Goal: Task Accomplishment & Management: Complete application form

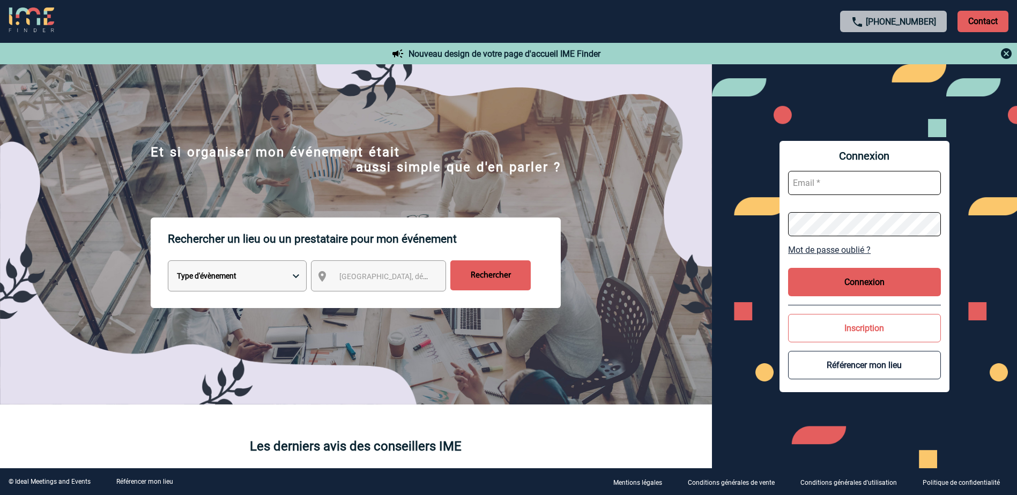
type input "a.bouchareychas@cnr.tm.fr"
click at [856, 278] on button "Connexion" at bounding box center [864, 282] width 153 height 28
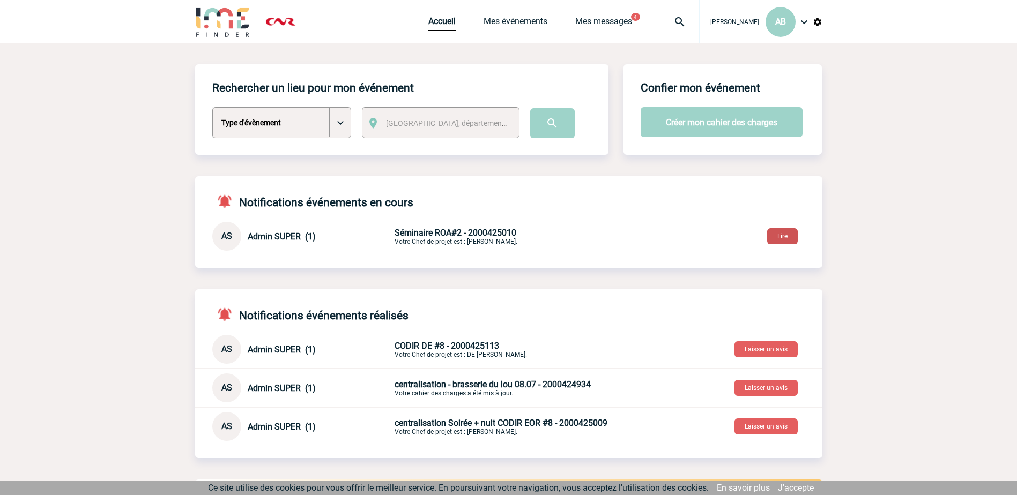
click at [782, 239] on button "Lire" at bounding box center [782, 236] width 31 height 16
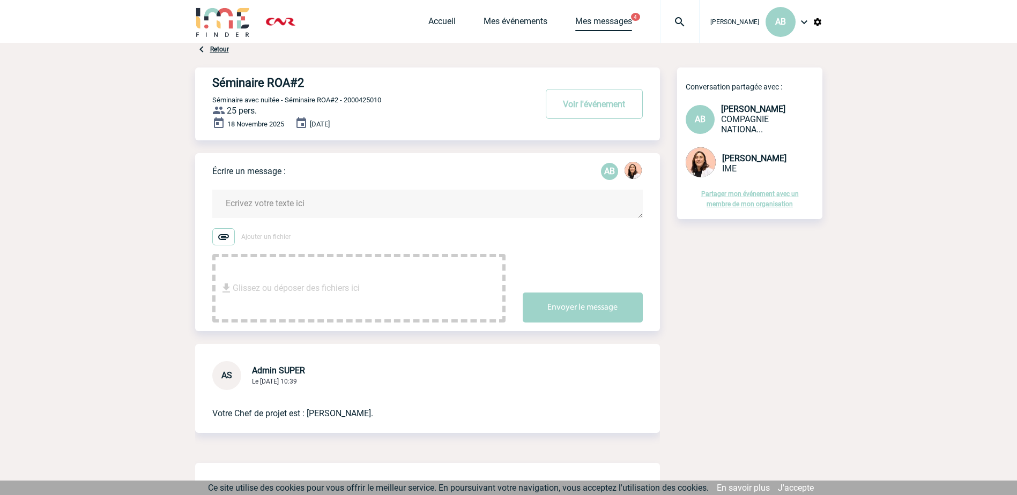
click at [579, 24] on link "Mes messages" at bounding box center [603, 23] width 57 height 15
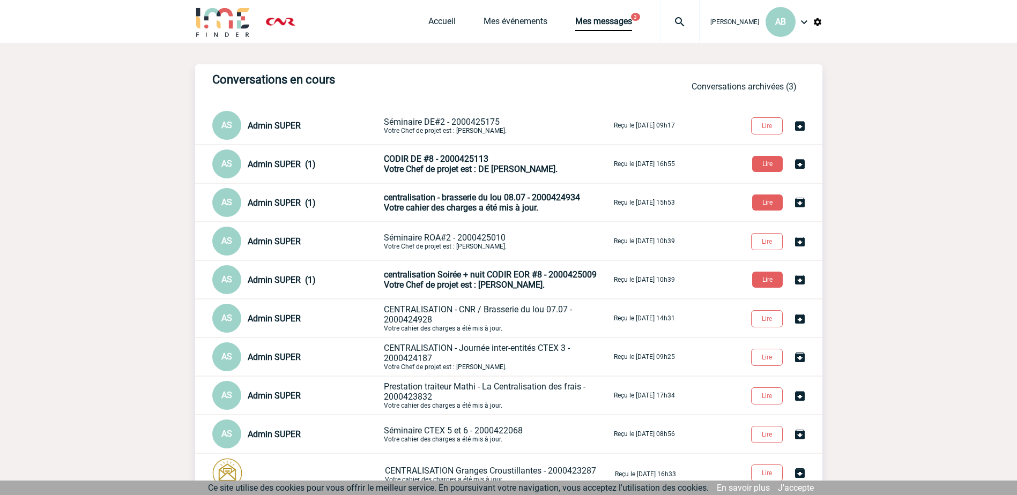
click at [508, 158] on p "CODIR DE #8 - 2000425113 Votre Chef de projet est : DE CLERCQ Yanis." at bounding box center [498, 164] width 228 height 20
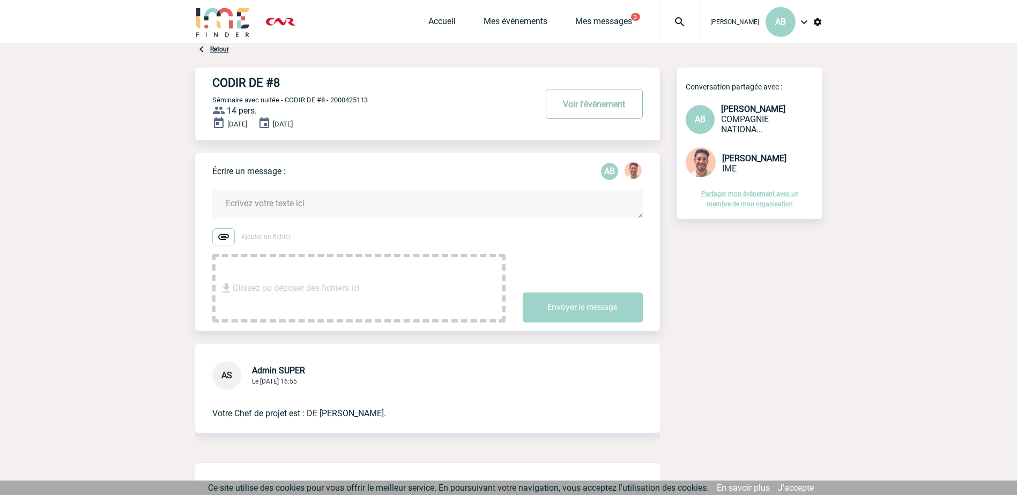
click at [586, 109] on button "Voir l'événement" at bounding box center [594, 104] width 97 height 30
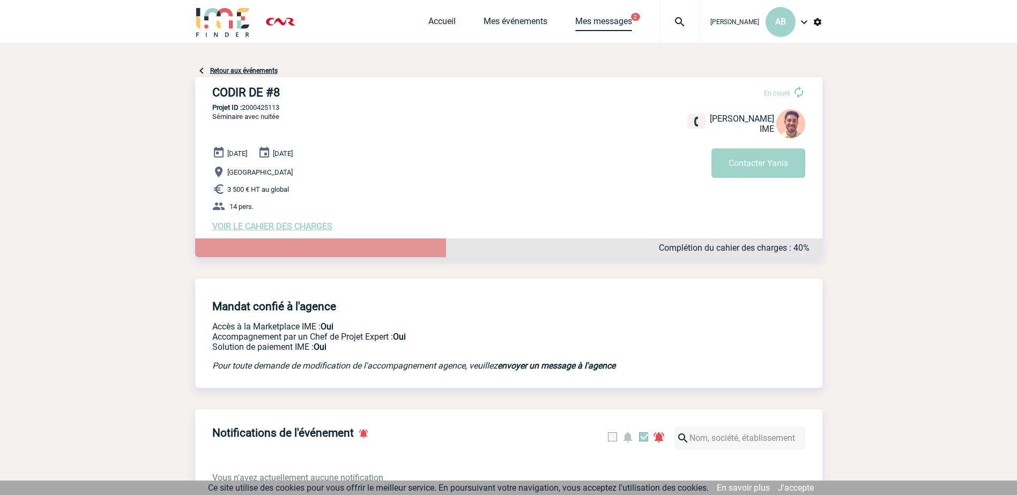
click at [575, 20] on link "Mes messages" at bounding box center [603, 23] width 57 height 15
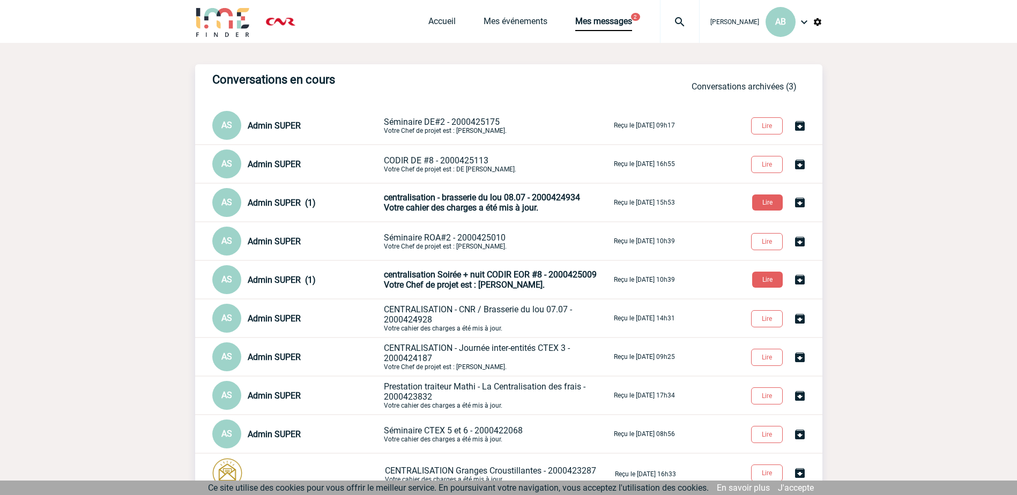
click at [510, 203] on span "centralisation - brasserie du lou 08.07 - 2000424934" at bounding box center [482, 198] width 196 height 10
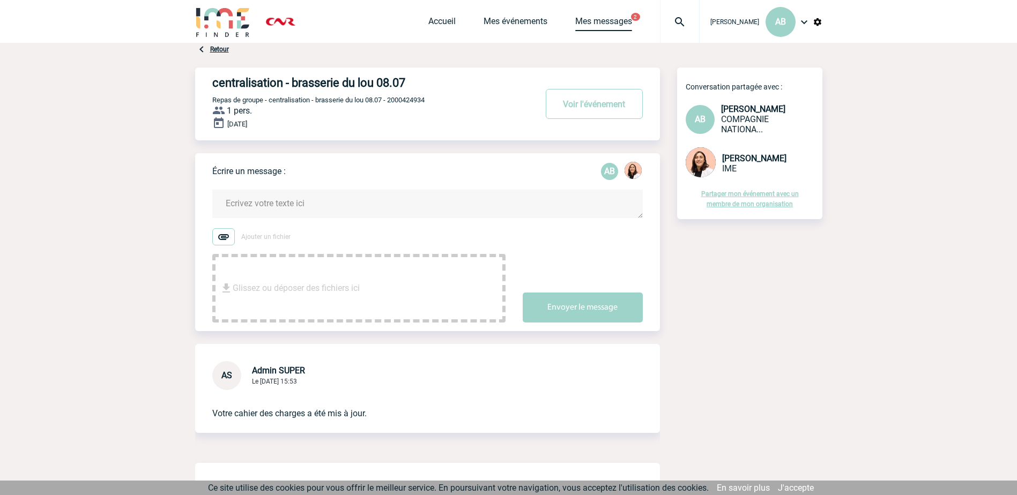
click at [575, 18] on link "Mes messages" at bounding box center [603, 23] width 57 height 15
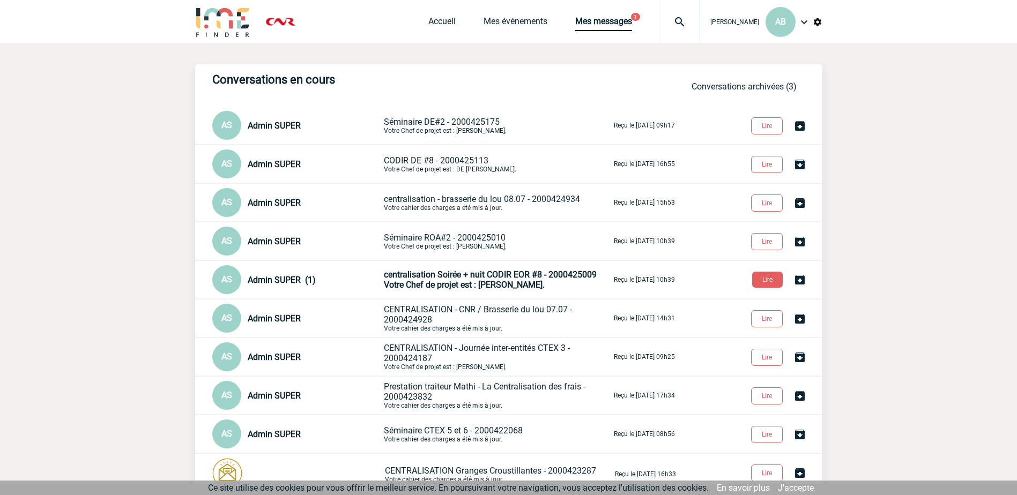
click at [516, 278] on span "centralisation Soirée + nuit CODIR EOR #8 - 2000425009" at bounding box center [490, 275] width 213 height 10
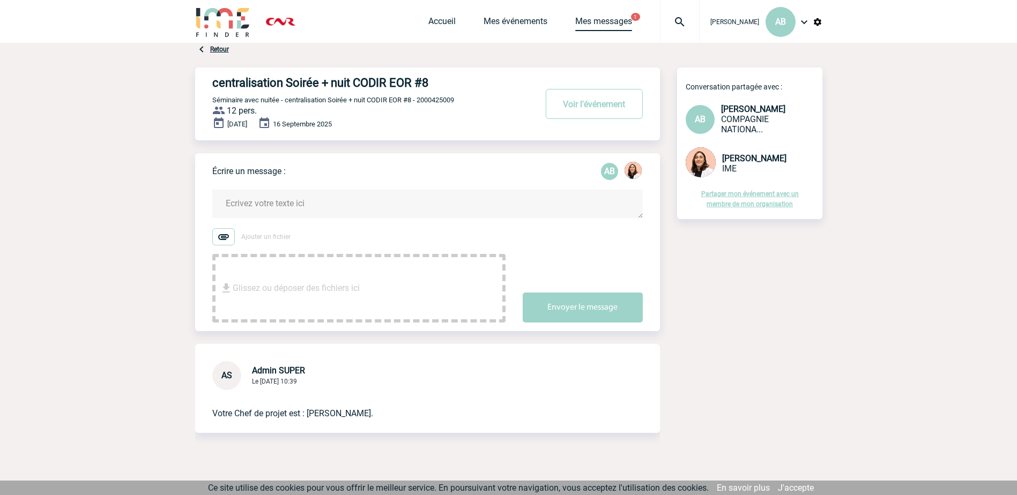
click at [575, 22] on link "Mes messages" at bounding box center [603, 23] width 57 height 15
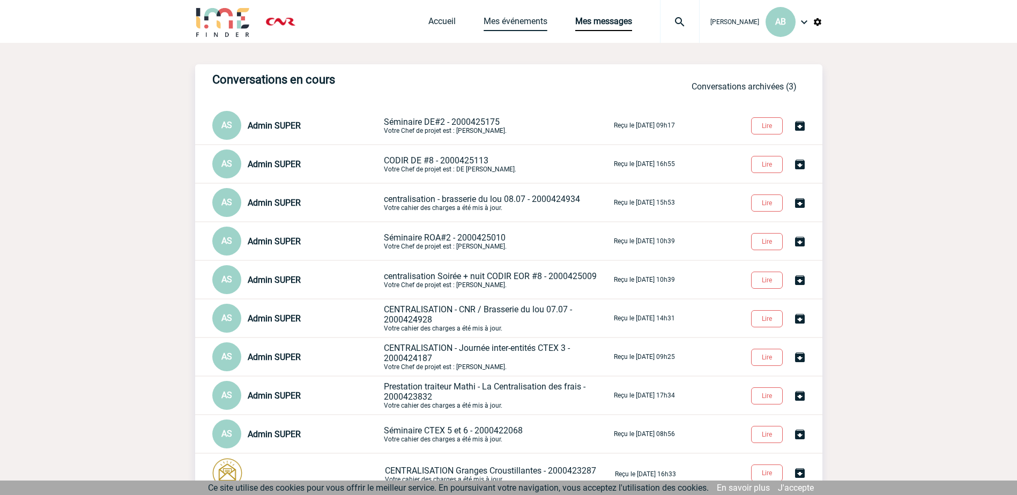
click at [486, 18] on link "Mes événements" at bounding box center [516, 23] width 64 height 15
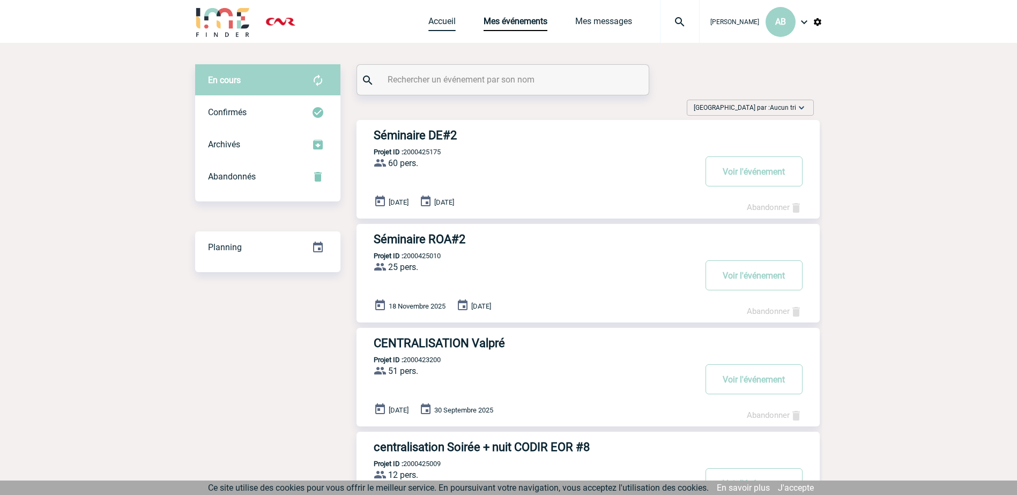
click at [428, 17] on link "Accueil" at bounding box center [441, 23] width 27 height 15
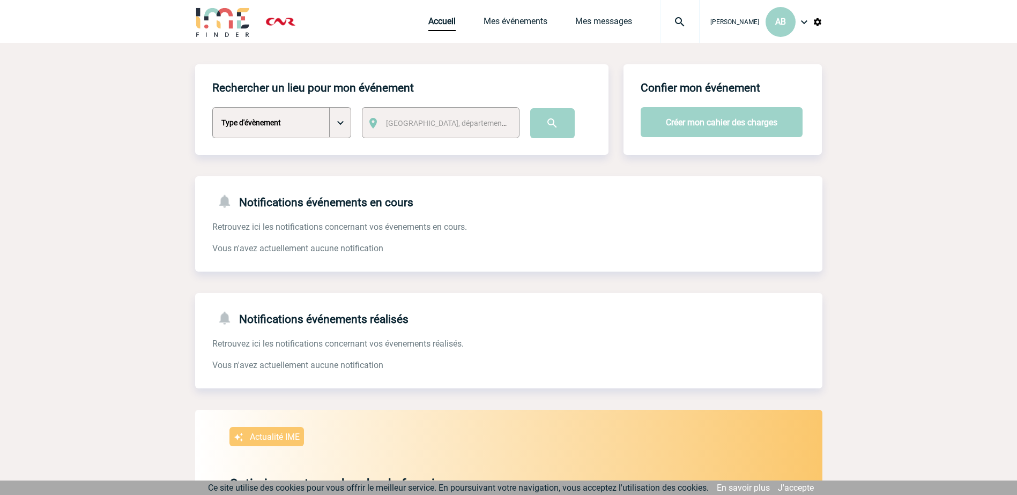
click at [342, 119] on select "Type d'évènement Séminaire avec nuitée Séminaire sans nuitée Repas de groupe Te…" at bounding box center [281, 122] width 139 height 31
select select "2"
click at [212, 108] on select "Type d'évènement Séminaire avec nuitée Séminaire sans nuitée Repas de groupe Te…" at bounding box center [281, 122] width 139 height 31
click at [440, 121] on span "Ville, département, région..." at bounding box center [460, 123] width 149 height 9
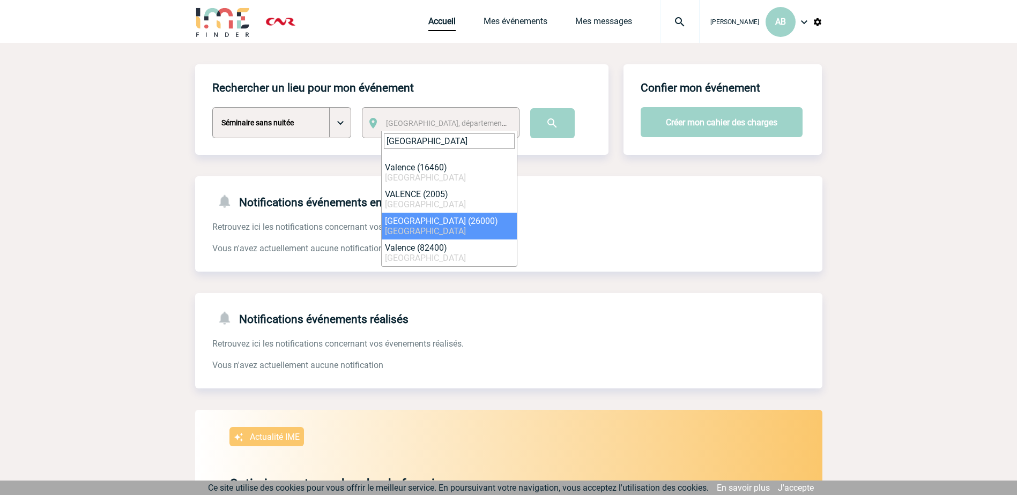
type input "valence"
select select "35370"
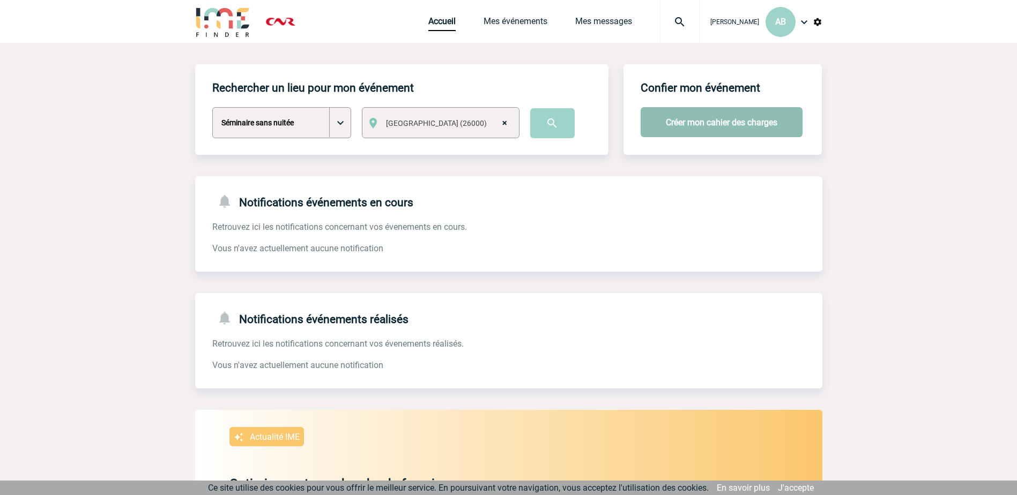
click at [730, 128] on button "Créer mon cahier des charges" at bounding box center [722, 122] width 162 height 30
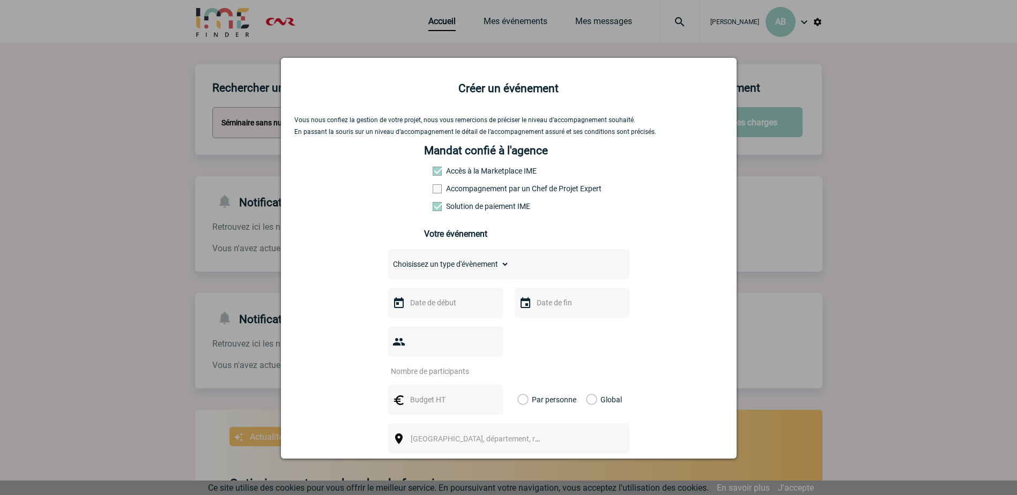
click at [499, 267] on select "Choisissez un type d'évènement Séminaire avec nuitée Séminaire sans nuitée Repa…" at bounding box center [448, 264] width 121 height 15
select select "2"
click at [388, 260] on select "Choisissez un type d'évènement Séminaire avec nuitée Séminaire sans nuitée Repa…" at bounding box center [448, 264] width 121 height 15
click at [446, 310] on input "text" at bounding box center [445, 303] width 74 height 14
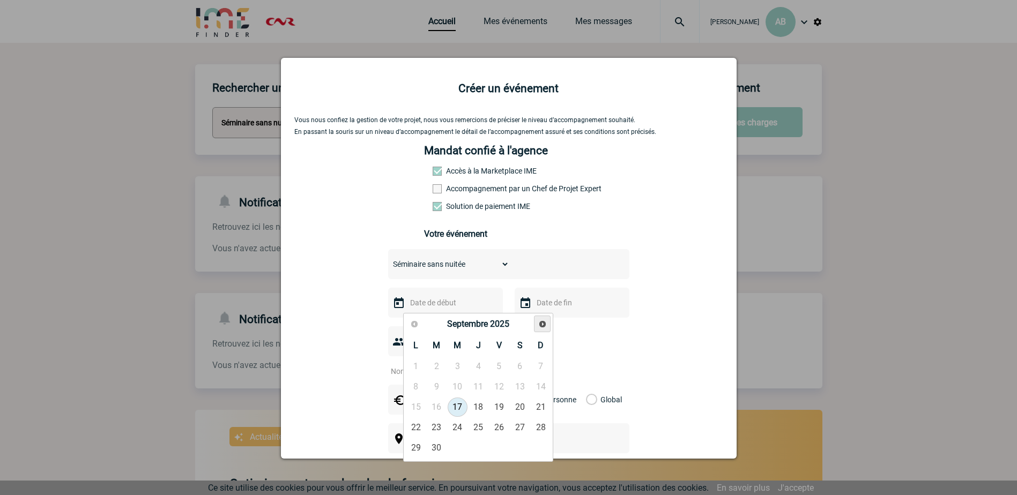
click at [544, 327] on span "Suivant" at bounding box center [542, 324] width 9 height 9
click at [496, 407] on link "17" at bounding box center [500, 407] width 20 height 19
type input "17-10-2025"
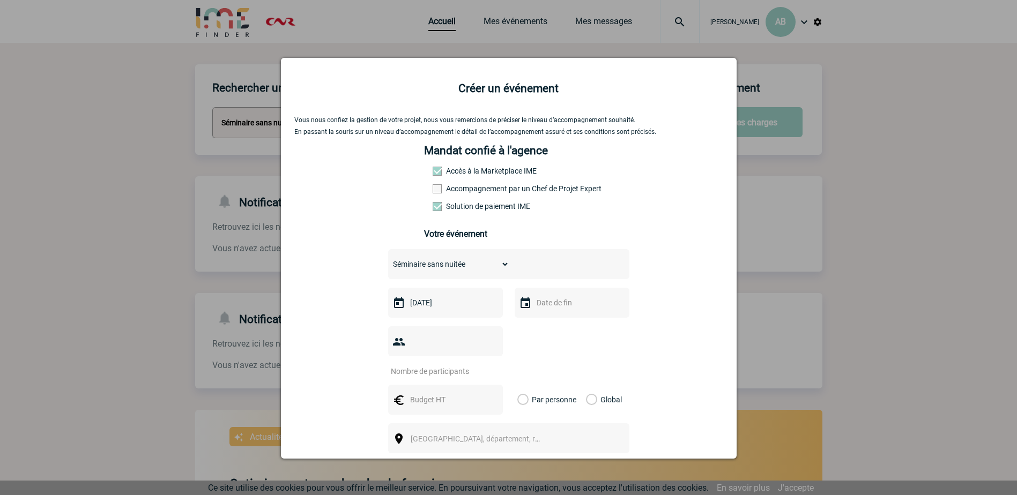
click at [550, 310] on input "text" at bounding box center [571, 303] width 74 height 14
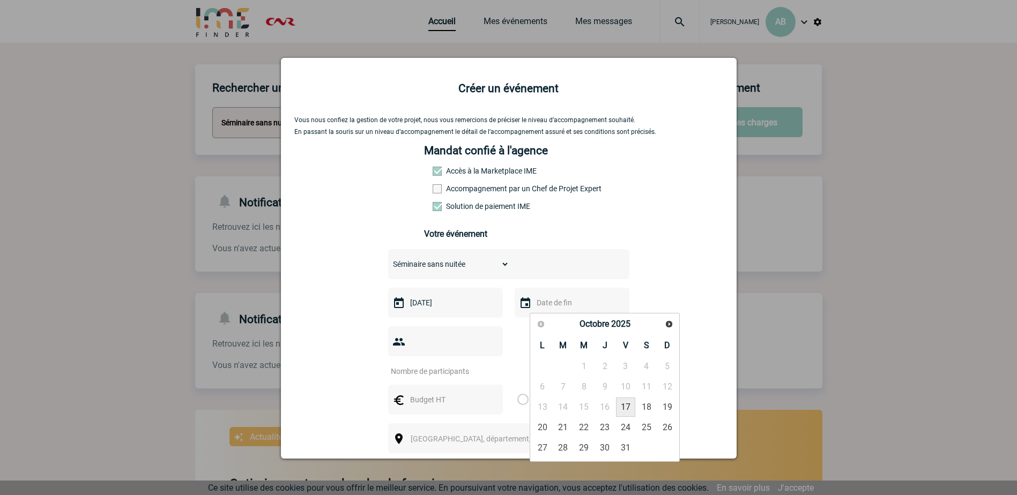
click at [626, 409] on link "17" at bounding box center [626, 407] width 20 height 19
type input "17-10-2025"
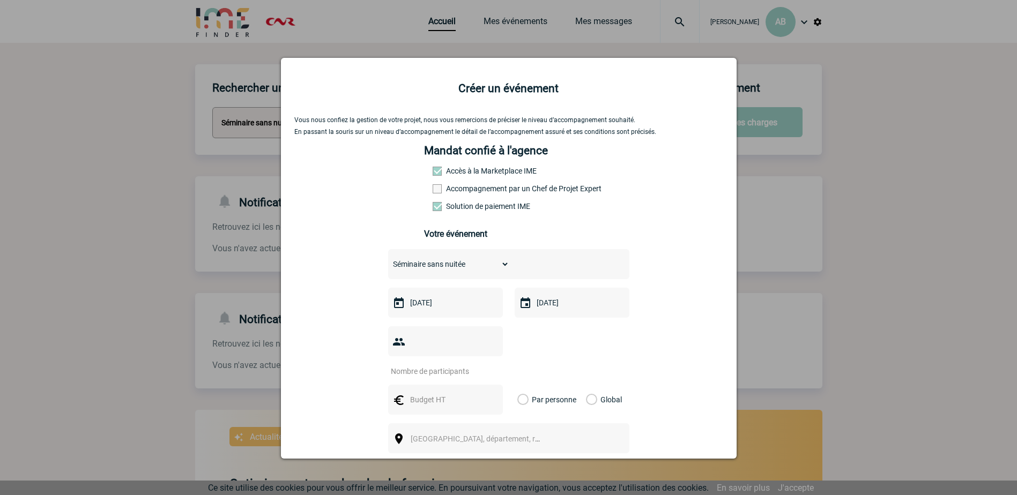
click at [459, 365] on input "number" at bounding box center [438, 372] width 101 height 14
type input "18"
click at [448, 393] on input "text" at bounding box center [445, 400] width 74 height 14
type input "1500"
click at [590, 385] on label "Global" at bounding box center [589, 400] width 7 height 30
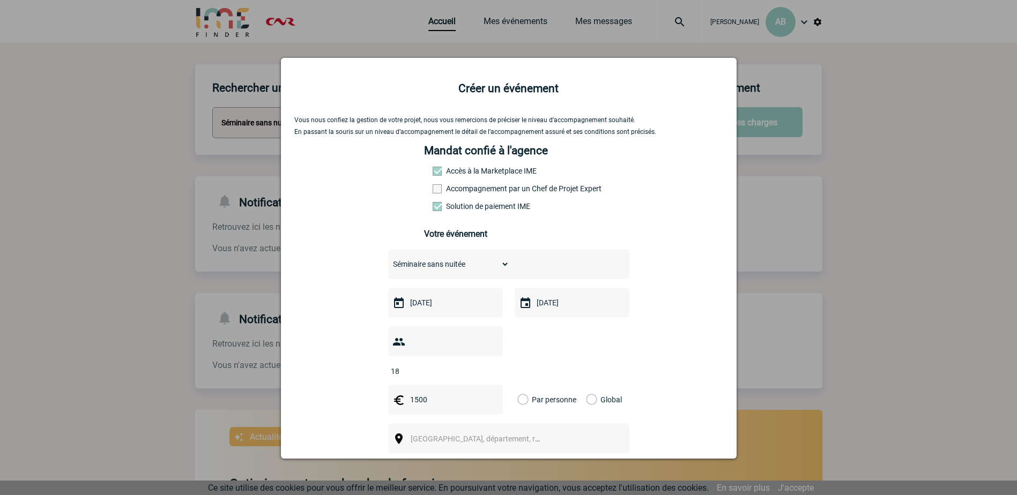
click at [0, 0] on input "Global" at bounding box center [0, 0] width 0 height 0
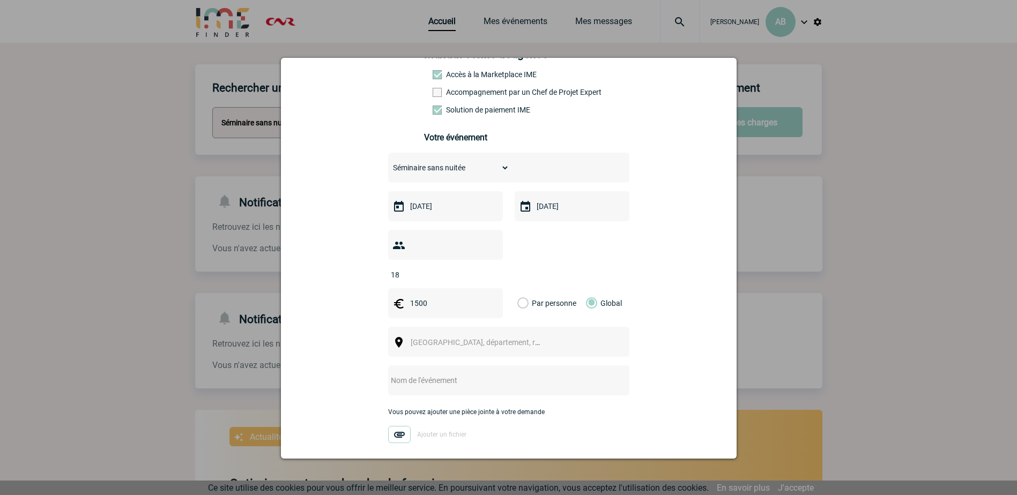
scroll to position [107, 0]
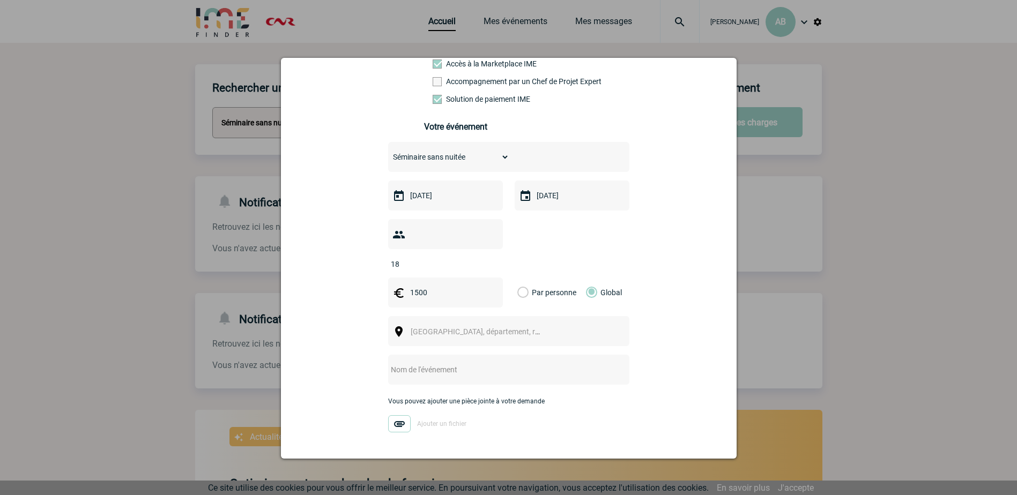
click at [509, 324] on span "Ville, département, région..." at bounding box center [479, 331] width 147 height 15
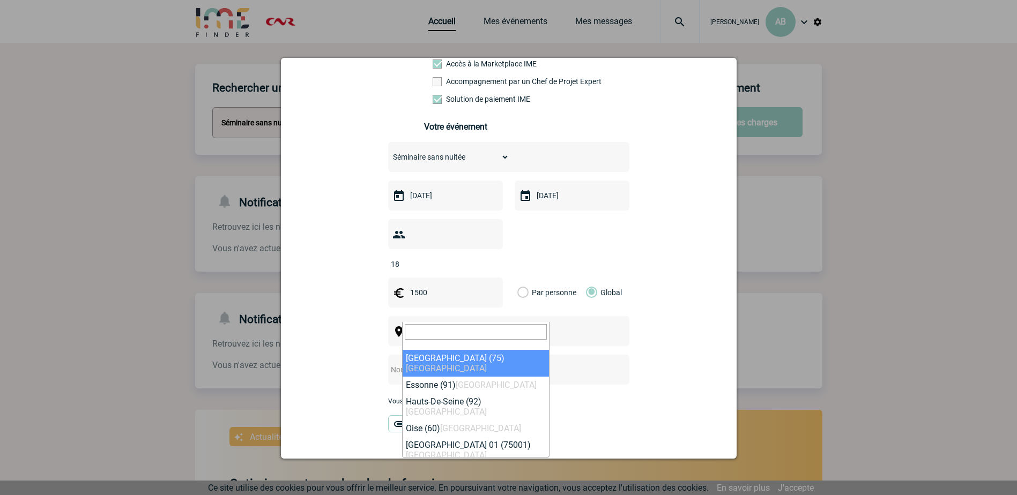
drag, startPoint x: 440, startPoint y: 332, endPoint x: 445, endPoint y: 328, distance: 6.5
click at [440, 332] on input "search" at bounding box center [476, 332] width 142 height 16
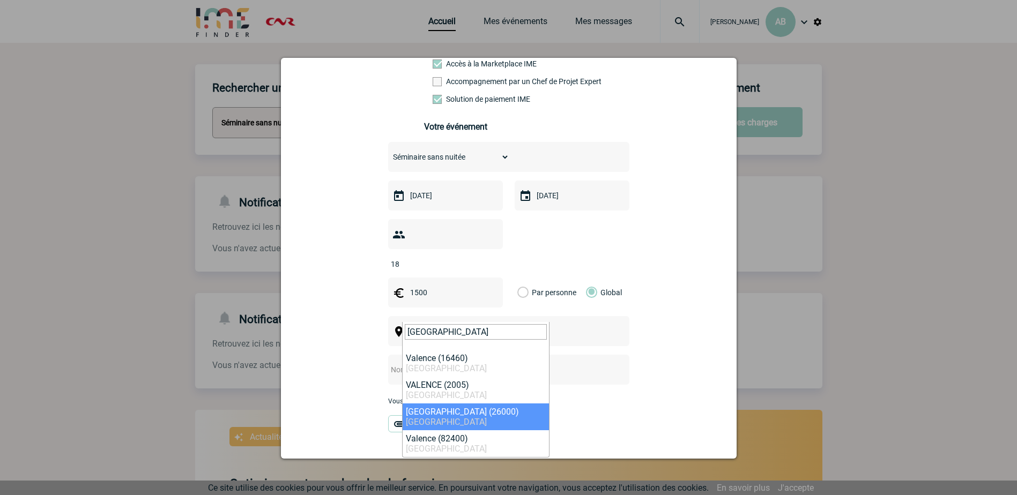
type input "valence"
select select "35370"
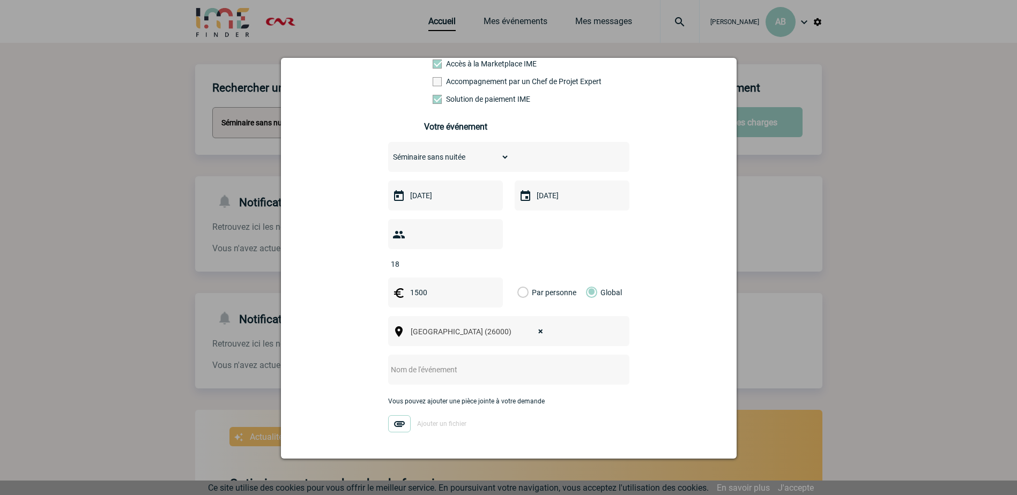
click at [435, 363] on input "text" at bounding box center [494, 370] width 213 height 14
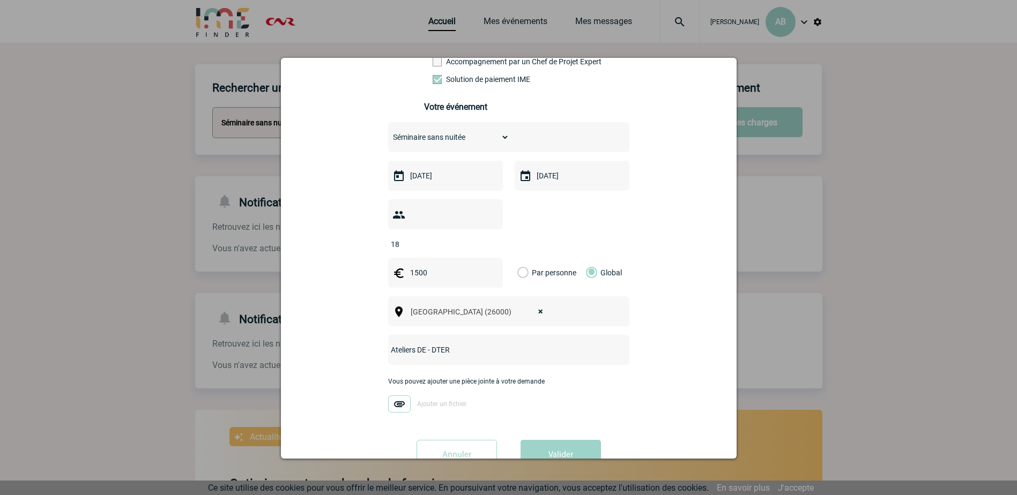
scroll to position [145, 0]
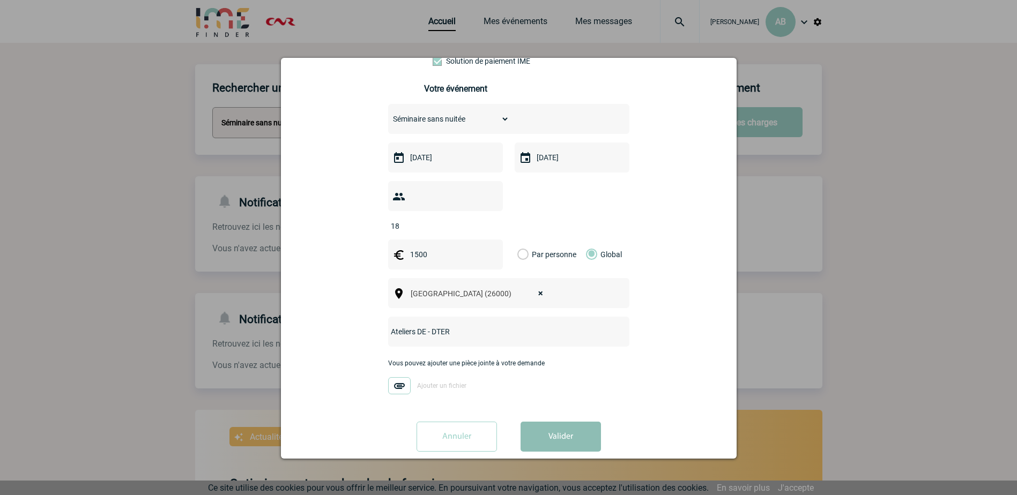
type input "Ateliers DE - DTER"
click at [549, 422] on button "Valider" at bounding box center [561, 437] width 80 height 30
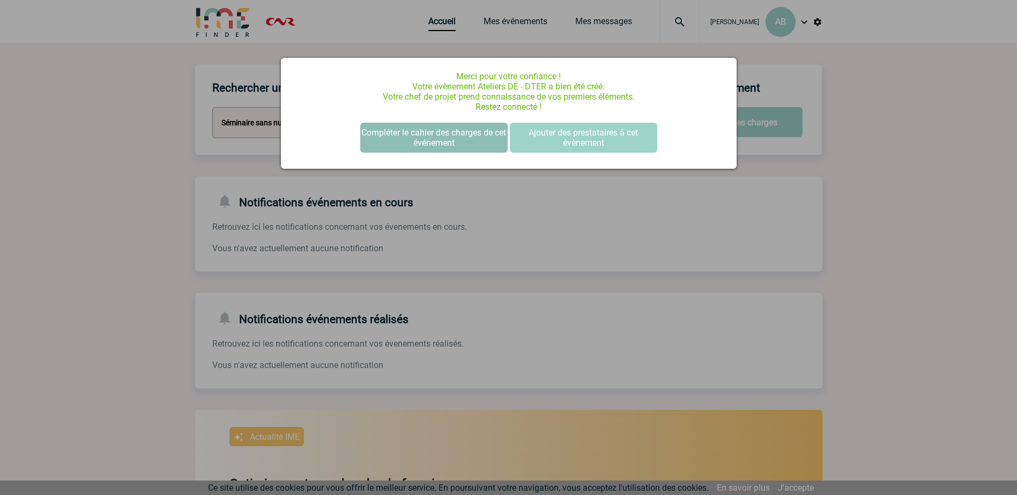
click at [459, 139] on button "Compléter le cahier des charges de cet événement" at bounding box center [433, 138] width 147 height 30
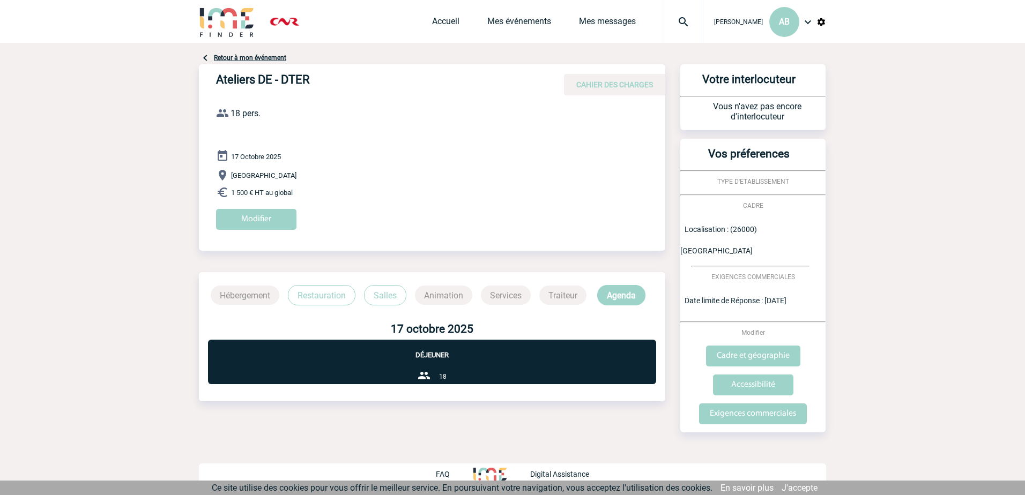
click at [264, 60] on link "Retour à mon événement" at bounding box center [250, 58] width 72 height 8
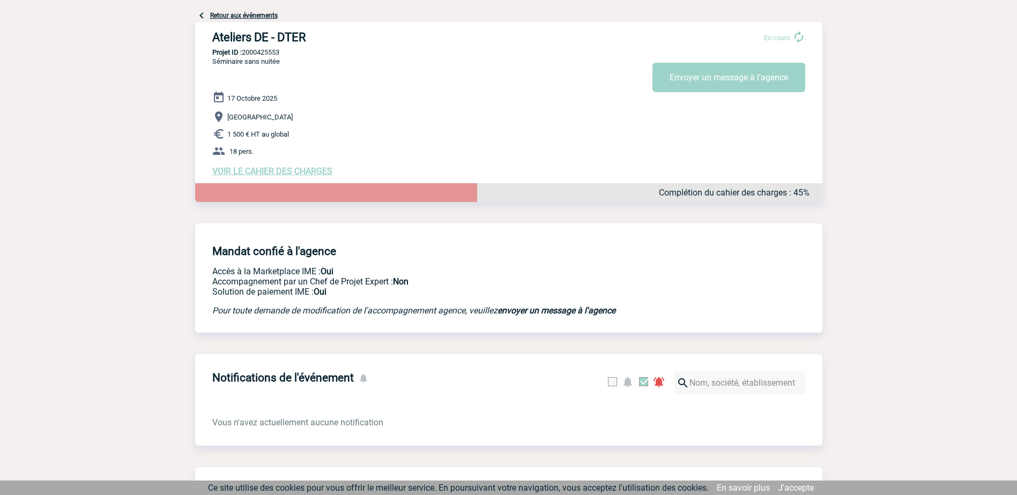
scroll to position [161, 0]
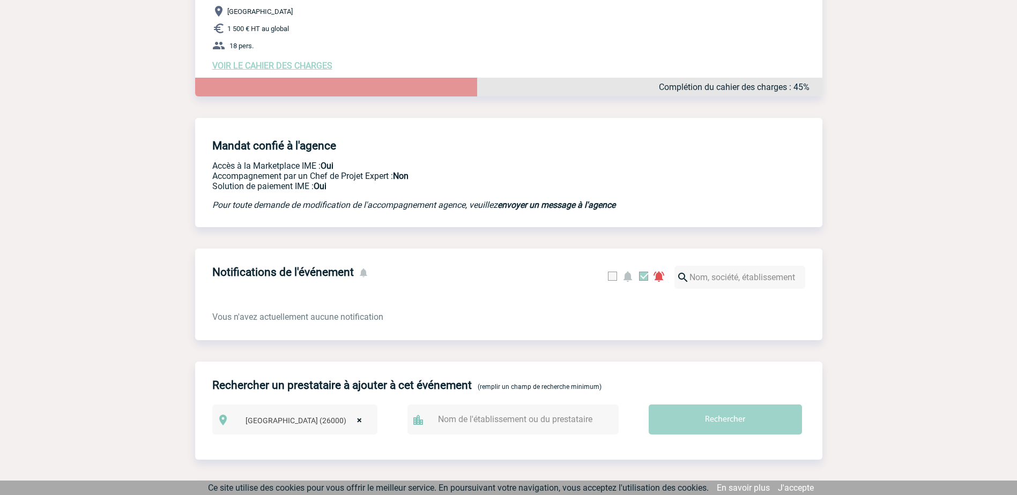
click at [569, 425] on input "text" at bounding box center [518, 420] width 166 height 16
drag, startPoint x: 509, startPoint y: 425, endPoint x: 390, endPoint y: 407, distance: 120.4
click at [390, 407] on div "Rechercher un prestataire à ajouter à cet événement (remplir un champ de recher…" at bounding box center [508, 402] width 627 height 81
paste input "ibis Styles Romans [GEOGRAPHIC_DATA]"
type input "ibis Styles Romans Valence Gare TGV"
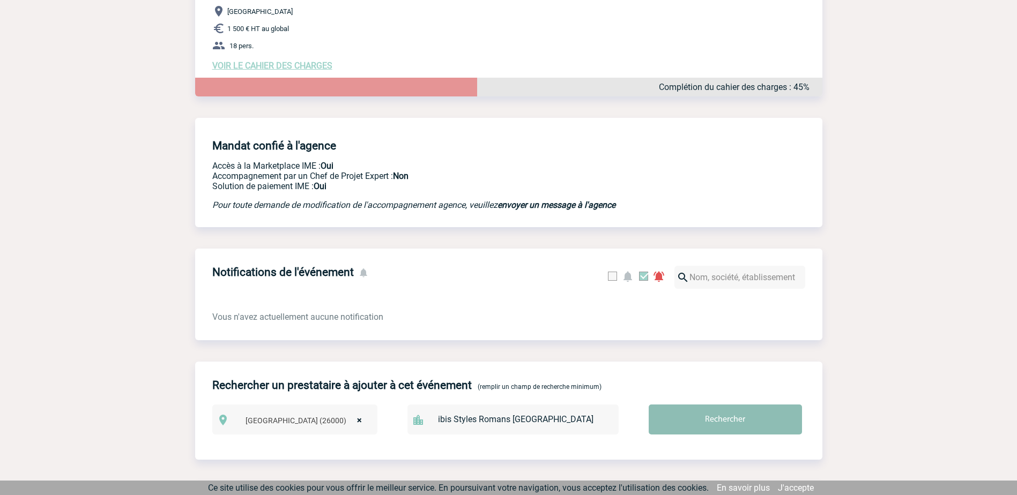
click at [701, 427] on input "Rechercher" at bounding box center [725, 420] width 153 height 30
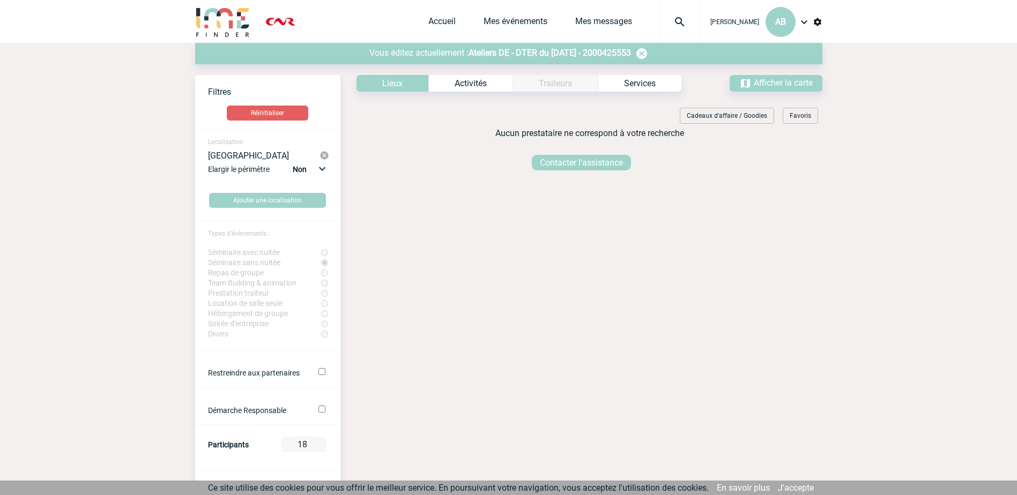
click at [401, 83] on div "Lieux" at bounding box center [393, 83] width 72 height 17
click at [484, 23] on link "Mes événements" at bounding box center [516, 23] width 64 height 15
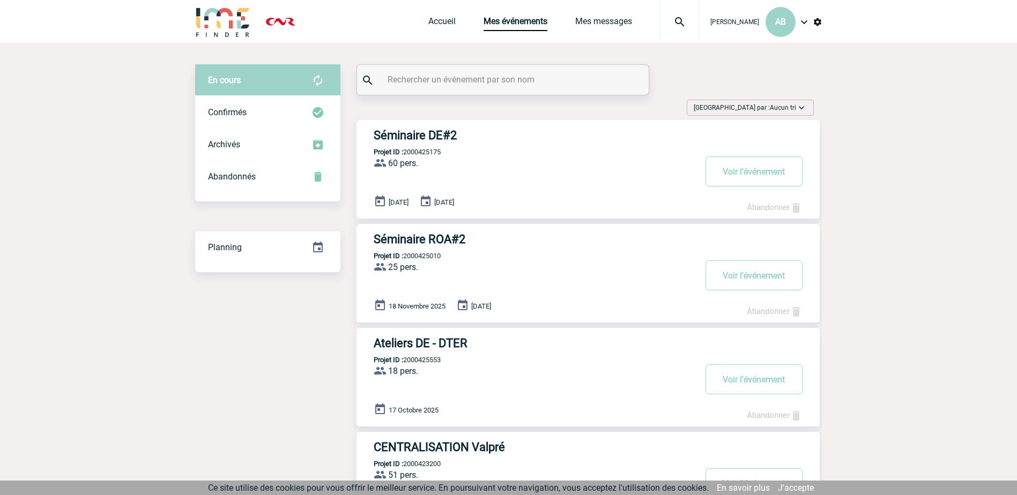
click at [238, 80] on span "En cours" at bounding box center [224, 80] width 33 height 10
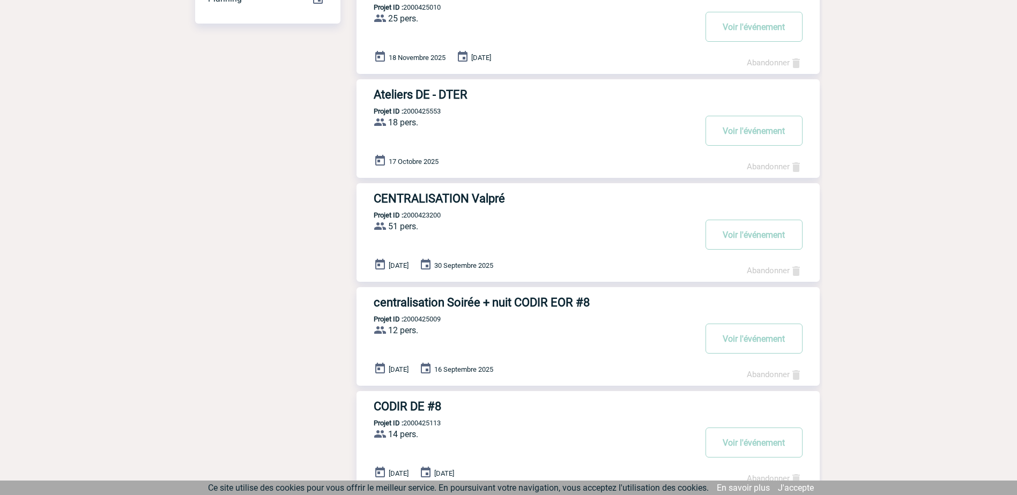
scroll to position [268, 0]
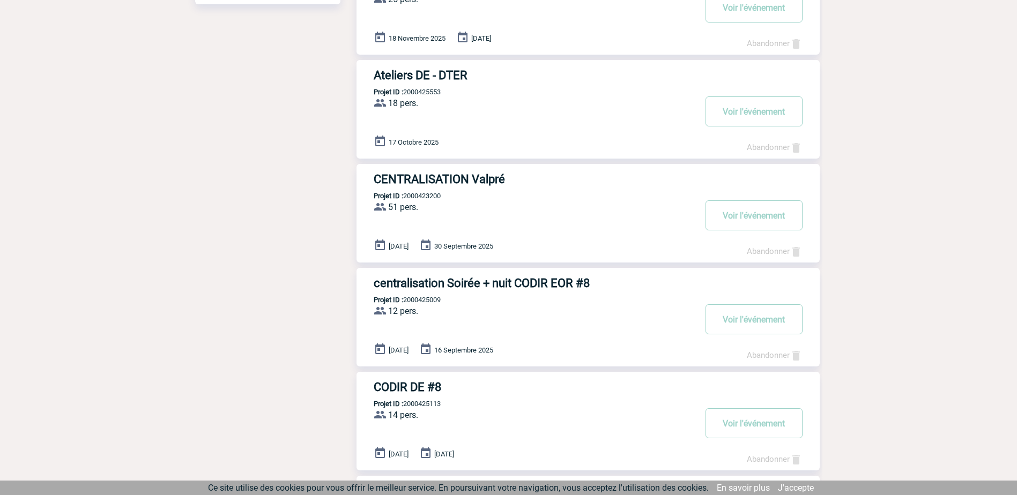
click at [424, 72] on h3 "Ateliers DE - DTER" at bounding box center [535, 75] width 322 height 13
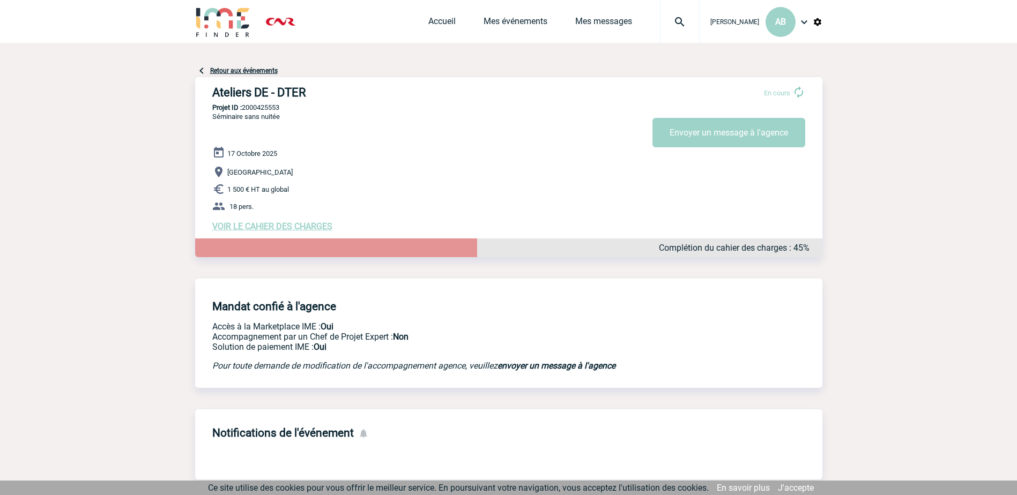
click at [785, 122] on div "Ateliers DE - DTER En cours Envoyer un message à l'agence Ateliers DE - DTER Pr…" at bounding box center [508, 171] width 627 height 214
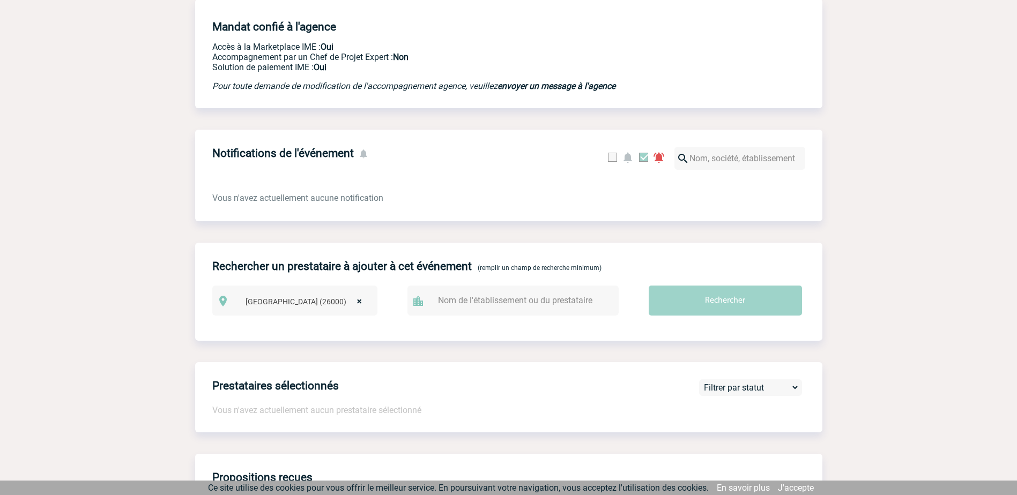
scroll to position [322, 0]
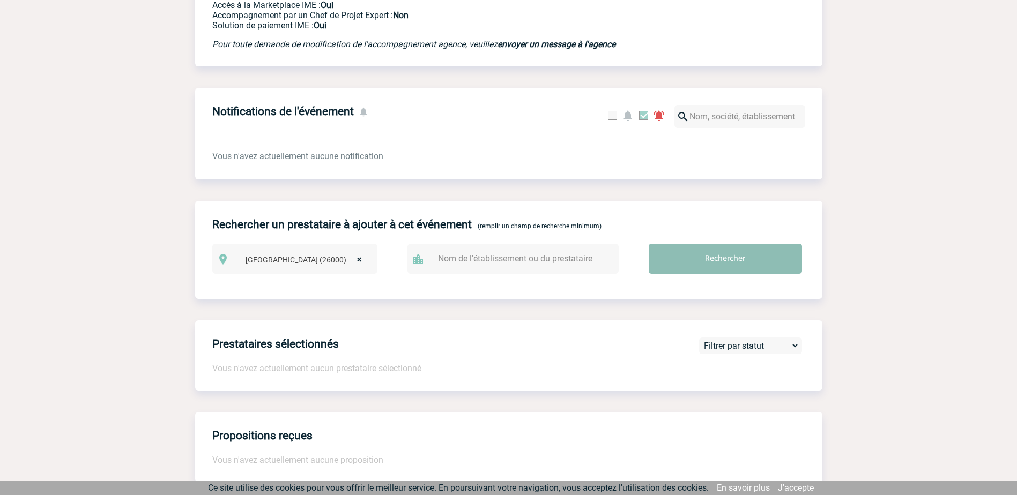
click at [692, 256] on input "Rechercher" at bounding box center [725, 259] width 153 height 30
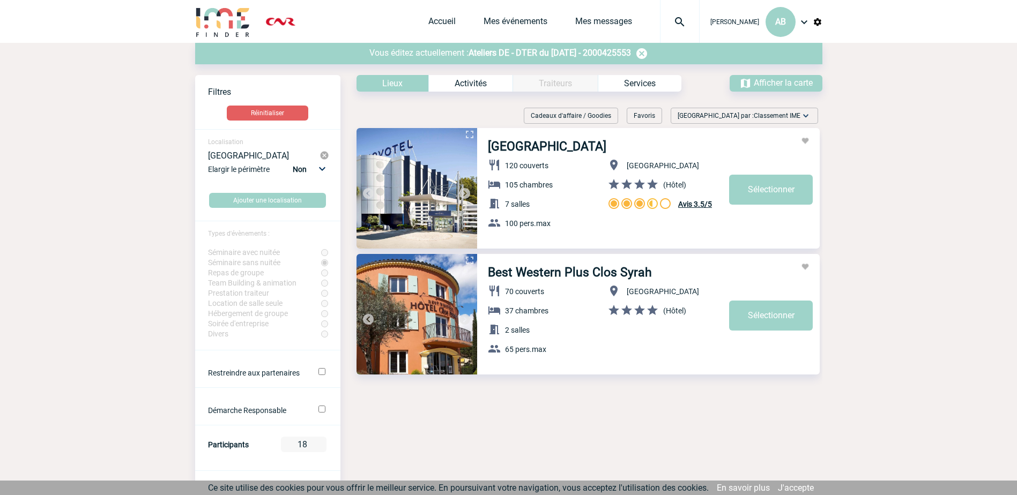
click at [528, 56] on span "Ateliers DE - DTER du [DATE] - 2000425553" at bounding box center [550, 53] width 162 height 10
click at [526, 50] on span "Ateliers DE - DTER du 17 Octobre 2025 - 2000425553" at bounding box center [550, 53] width 162 height 10
click at [388, 51] on span "Vous éditez actuellement :" at bounding box center [418, 53] width 99 height 10
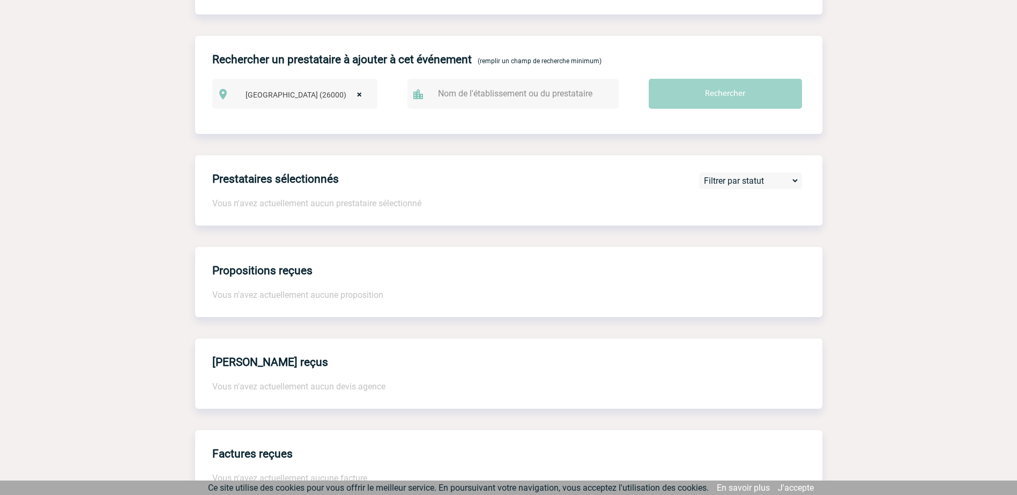
scroll to position [536, 0]
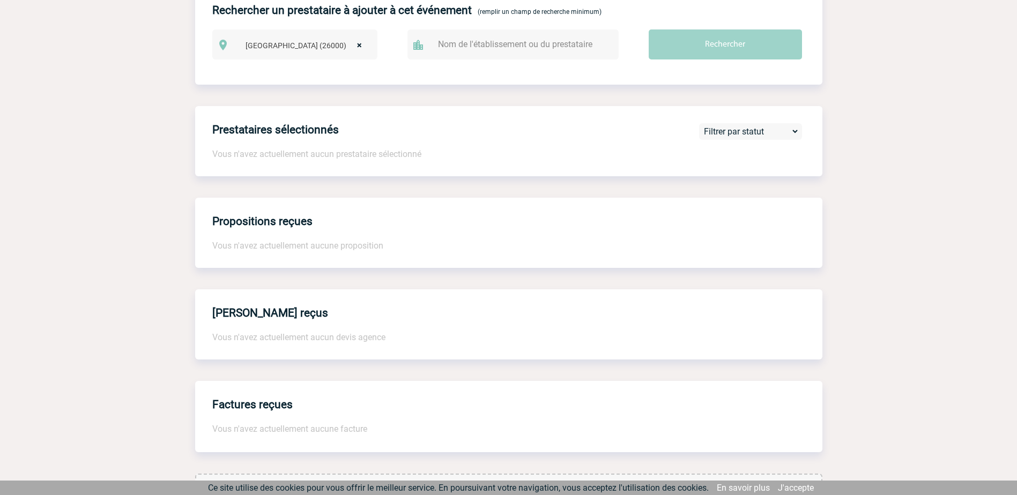
click at [298, 135] on h4 "Prestataires sélectionnés" at bounding box center [275, 129] width 127 height 13
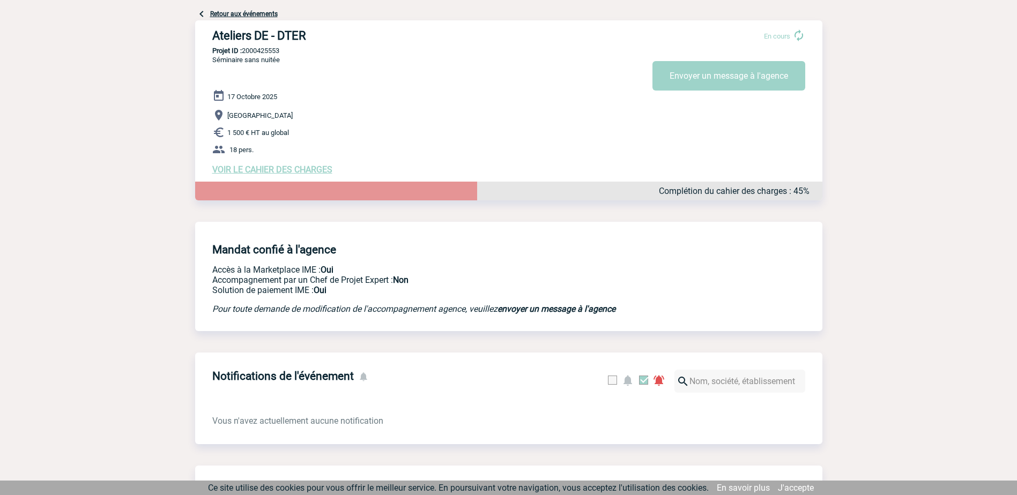
scroll to position [0, 0]
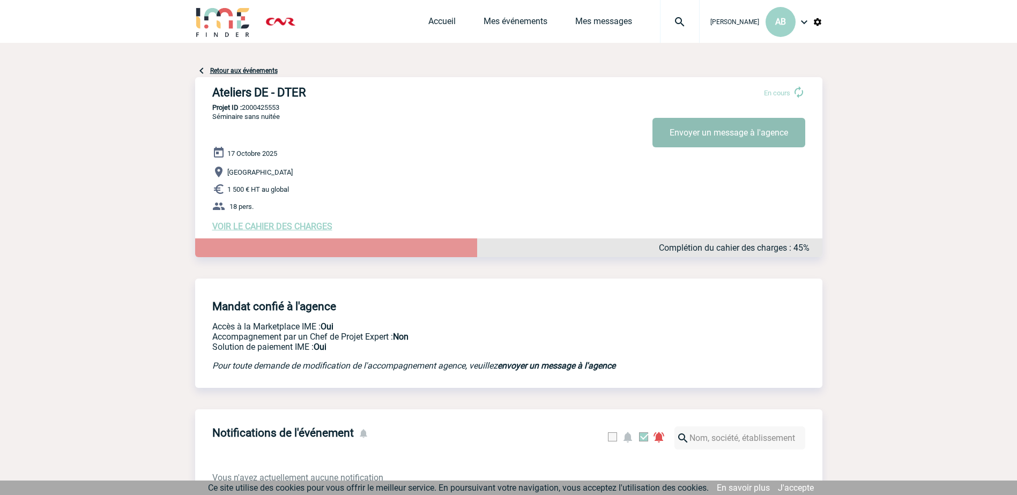
click at [706, 133] on button "Envoyer un message à l'agence" at bounding box center [729, 132] width 153 height 29
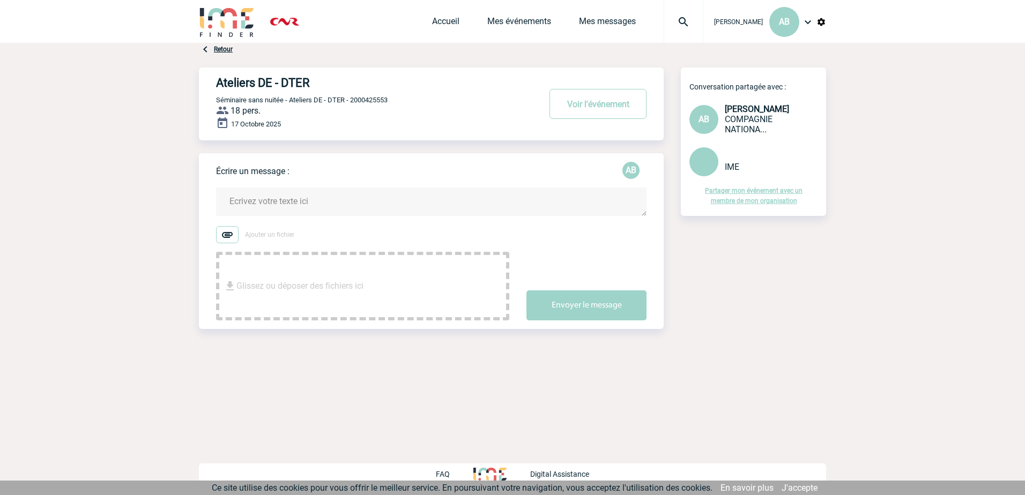
click at [280, 194] on textarea at bounding box center [431, 202] width 431 height 28
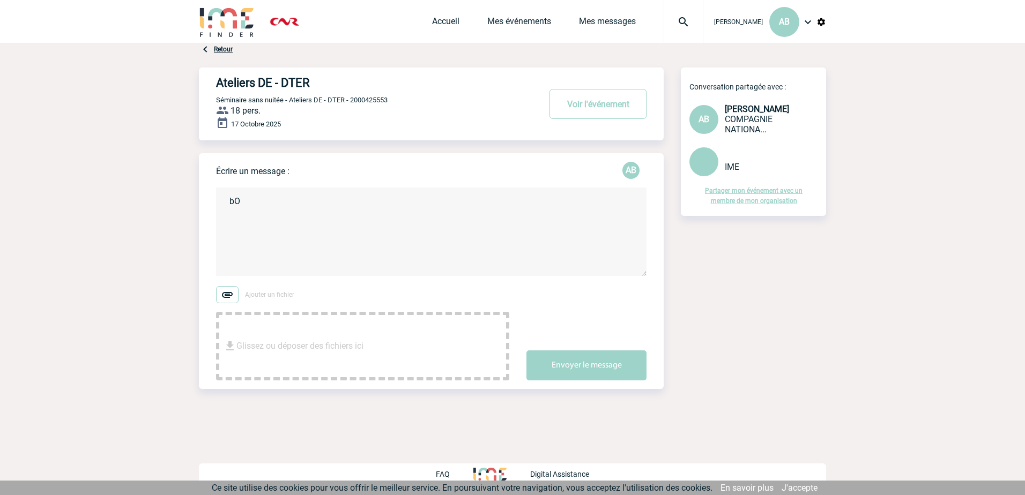
type textarea "b"
paste textarea "ibis Styles Romans [GEOGRAPHIC_DATA]"
click at [455, 233] on textarea "Bonjour, nous organisons une journée ateliers pour 10-18 personnes (nombre dans…" at bounding box center [431, 232] width 431 height 88
click at [257, 224] on textarea "Bonjour, nous organisons une journée ateliers pour 10-18 personnes (nombre dans…" at bounding box center [431, 232] width 431 height 88
click at [427, 220] on textarea "Bonjour, nous organisons une journée ateliers pour 10-18 personnes (nombre dans…" at bounding box center [431, 232] width 431 height 88
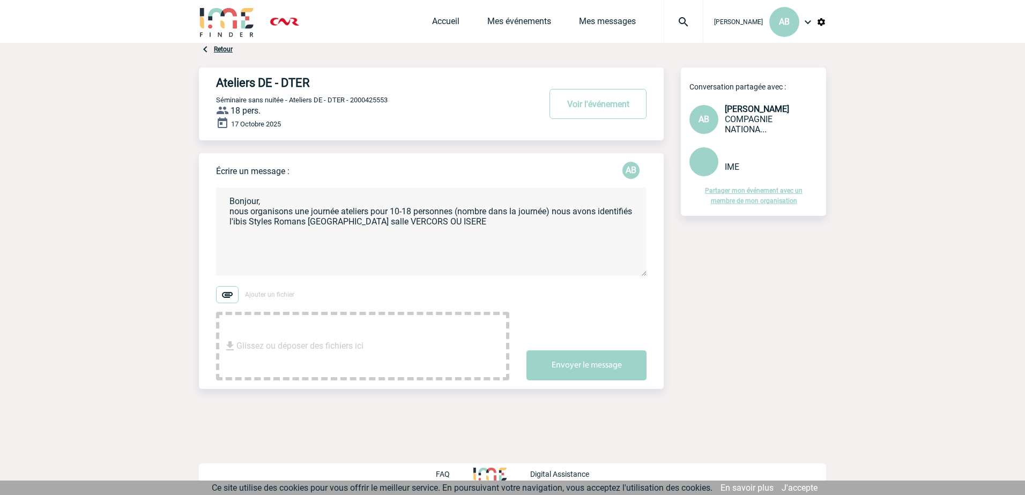
drag, startPoint x: 484, startPoint y: 224, endPoint x: 472, endPoint y: 220, distance: 11.9
click at [472, 220] on textarea "Bonjour, nous organisons une journée ateliers pour 10-18 personnes (nombre dans…" at bounding box center [431, 232] width 431 height 88
click at [517, 227] on textarea "Bonjour, nous organisons une journée ateliers pour 10-18 personnes (nombre dans…" at bounding box center [431, 232] width 431 height 88
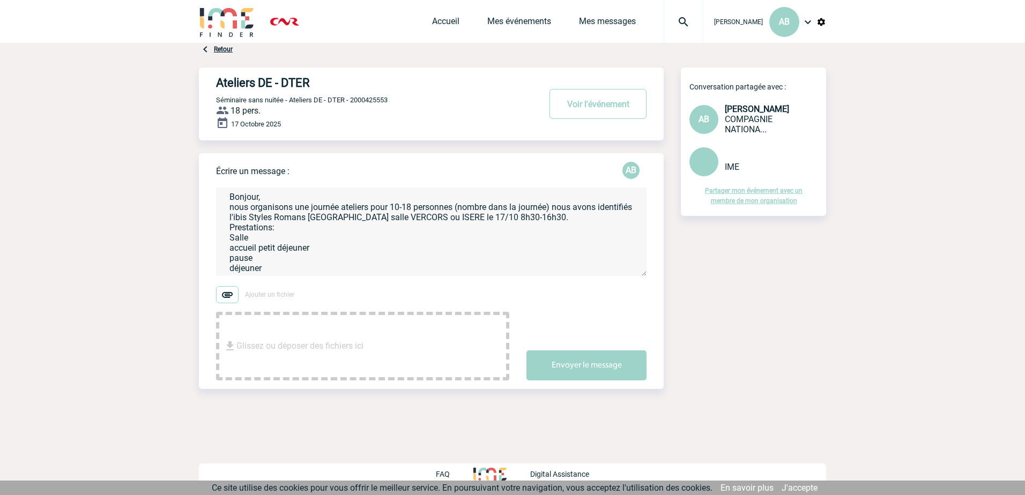
click at [264, 262] on textarea "Bonjour, nous organisons une journée ateliers pour 10-18 personnes (nombre dans…" at bounding box center [431, 232] width 431 height 88
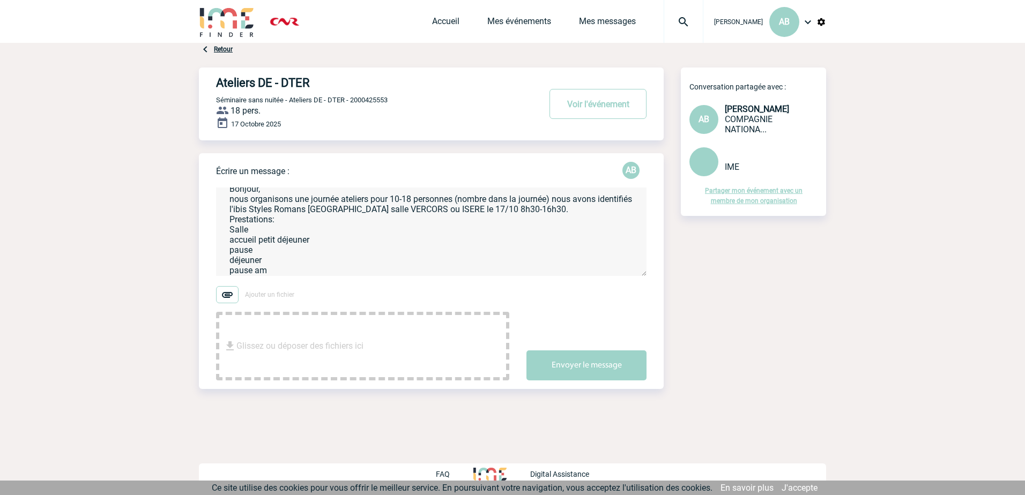
click at [258, 250] on textarea "Bonjour, nous organisons une journée ateliers pour 10-18 personnes (nombre dans…" at bounding box center [431, 232] width 431 height 88
click at [276, 269] on textarea "Bonjour, nous organisons une journée ateliers pour 10-18 personnes (nombre dans…" at bounding box center [431, 232] width 431 height 88
click at [285, 220] on textarea "Bonjour, nous organisons une journée ateliers pour 10-18 personnes (nombre dans…" at bounding box center [431, 232] width 431 height 88
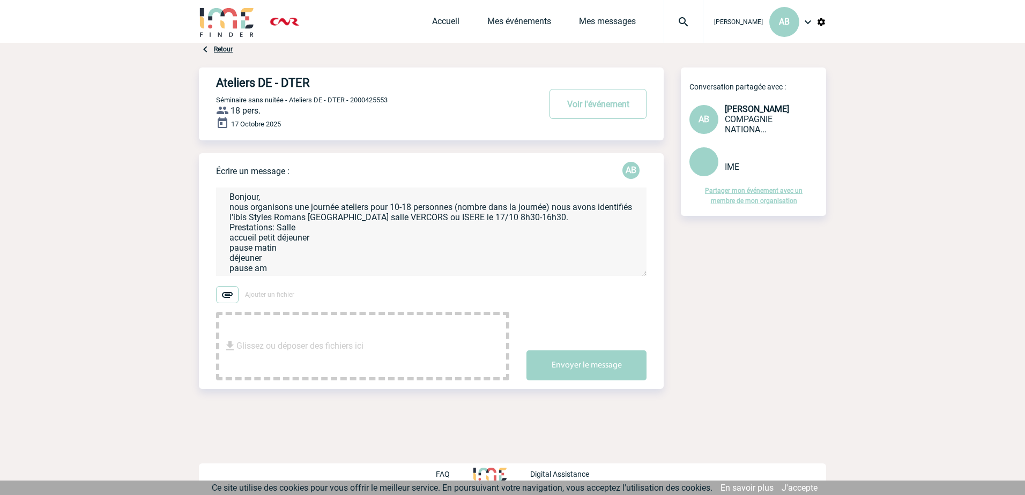
click at [336, 219] on textarea "Bonjour, nous organisons une journée ateliers pour 10-18 personnes (nombre dans…" at bounding box center [431, 232] width 431 height 88
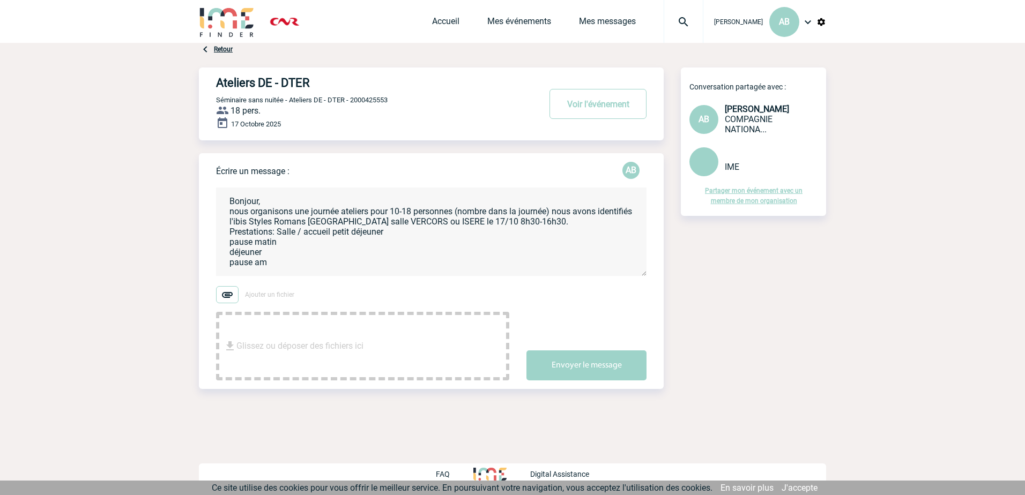
scroll to position [4, 0]
click at [395, 231] on textarea "Bonjour, nous organisons une journée ateliers pour 10-18 personnes (nombre dans…" at bounding box center [431, 232] width 431 height 88
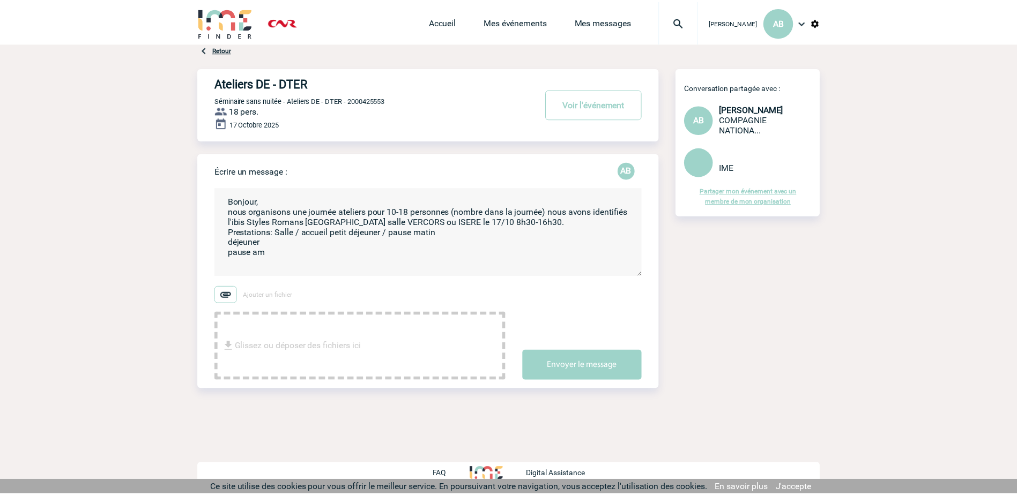
scroll to position [0, 0]
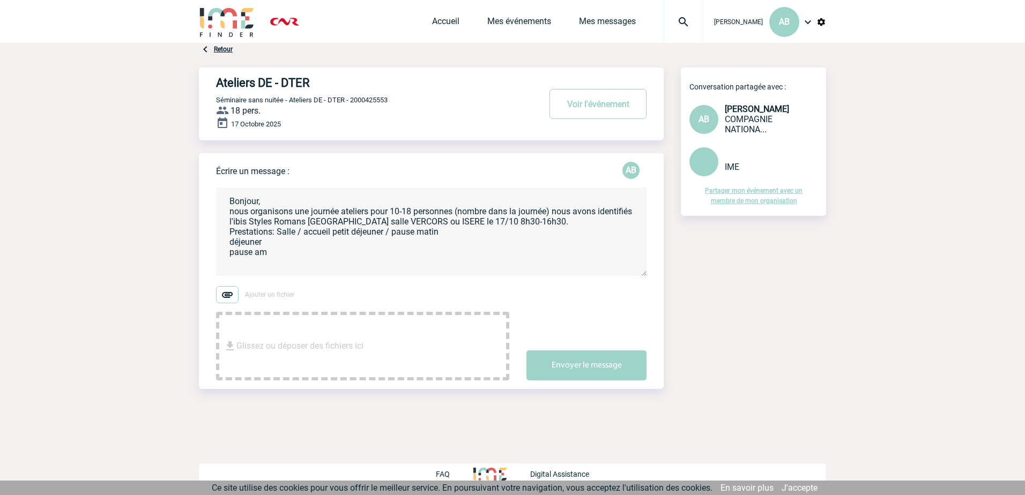
click at [456, 238] on textarea "Bonjour, nous organisons une journée ateliers pour 10-18 personnes (nombre dans…" at bounding box center [431, 232] width 431 height 88
click at [493, 232] on textarea "Bonjour, nous organisons une journée ateliers pour 10-18 personnes (nombre dans…" at bounding box center [431, 232] width 431 height 88
click at [402, 248] on textarea "Bonjour, nous organisons une journée ateliers pour 10-18 personnes (nombre dans…" at bounding box center [431, 232] width 431 height 88
click at [542, 221] on textarea "Bonjour, nous organisons une journée ateliers pour 10-18 personnes (nombre dans…" at bounding box center [431, 232] width 431 height 88
type textarea "Bonjour, nous organisons une journée ateliers pour 10-18 personnes (nombre dans…"
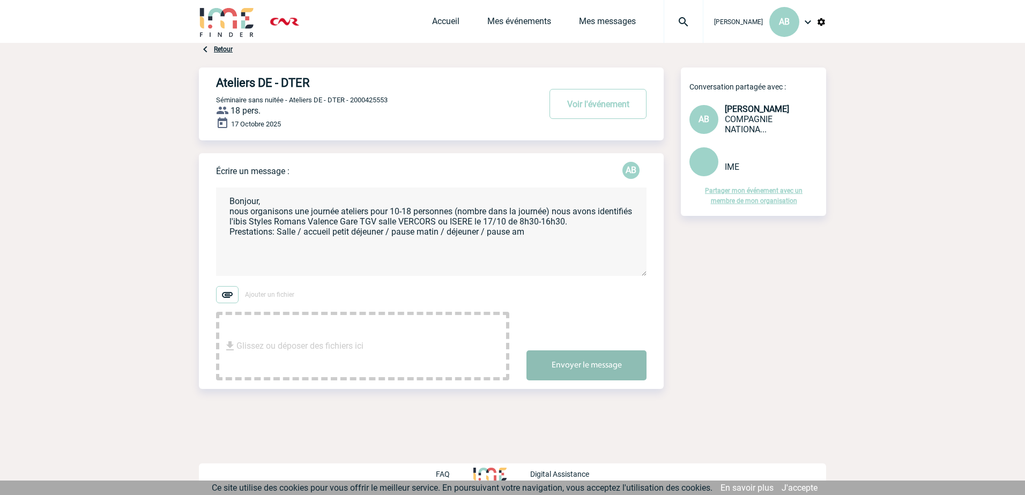
click at [582, 369] on button "Envoyer le message" at bounding box center [587, 366] width 120 height 30
